Goal: Task Accomplishment & Management: Manage account settings

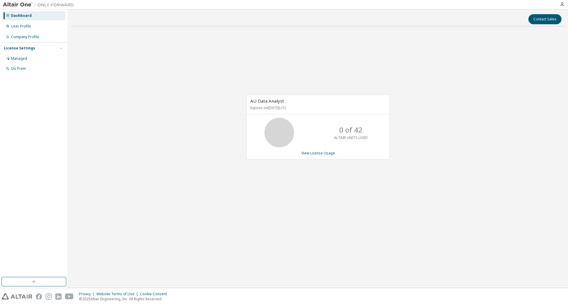
click at [169, 121] on div "AU Data Analyst Expires on [DATE] UTC 0 of 42 ALTAIR UNITS USED View License Us…" at bounding box center [318, 130] width 494 height 198
drag, startPoint x: 3, startPoint y: 188, endPoint x: 7, endPoint y: 187, distance: 4.5
click at [3, 188] on div "Dashboard User Profile Company Profile License Settings Managed On Prem" at bounding box center [34, 143] width 66 height 266
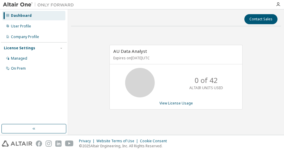
click at [62, 103] on div "Dashboard User Profile Company Profile License Settings Managed On Prem" at bounding box center [34, 66] width 66 height 113
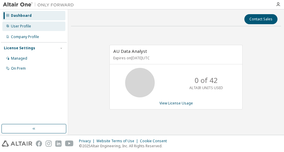
click at [21, 29] on div "User Profile" at bounding box center [33, 26] width 63 height 9
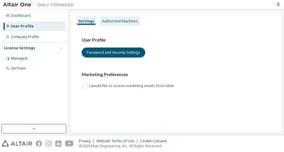
click at [120, 20] on div "Authorized Machines" at bounding box center [120, 21] width 36 height 5
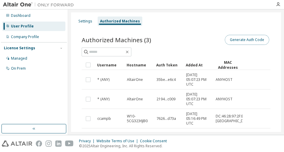
click at [252, 42] on button "Generate Auth Code" at bounding box center [247, 40] width 44 height 10
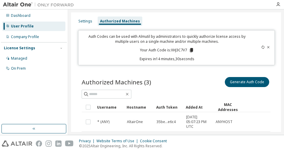
click at [243, 42] on p "Auth Codes can be used with Almutil by administrators to quickly authorize lice…" at bounding box center [167, 39] width 170 height 10
drag, startPoint x: 171, startPoint y: 50, endPoint x: 187, endPoint y: 50, distance: 16.0
click at [187, 50] on p "Your Auth Code is: XHJ3C7V7" at bounding box center [167, 50] width 54 height 5
click at [186, 50] on p "Your Auth Code is: XHJ3C7V7" at bounding box center [167, 50] width 54 height 5
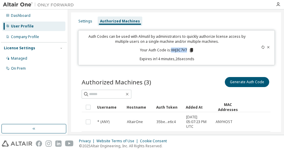
copy p "XHJ3C7V7"
click at [266, 109] on tr "Username Hostname Auth Token Added At MAC Addresses" at bounding box center [176, 107] width 189 height 10
